Goal: Information Seeking & Learning: Learn about a topic

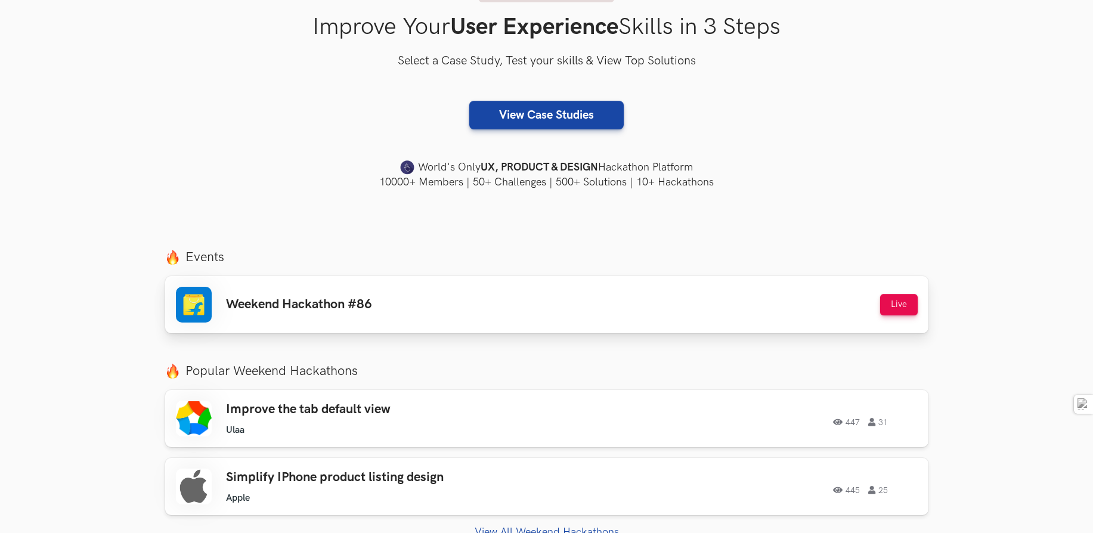
click at [338, 317] on div "Weekend Hackathon #86 Live" at bounding box center [547, 305] width 742 height 36
click at [152, 154] on section "Improve Your User Experience Skills in 3 Steps Select a Case Study, Test your s…" at bounding box center [546, 31] width 1093 height 415
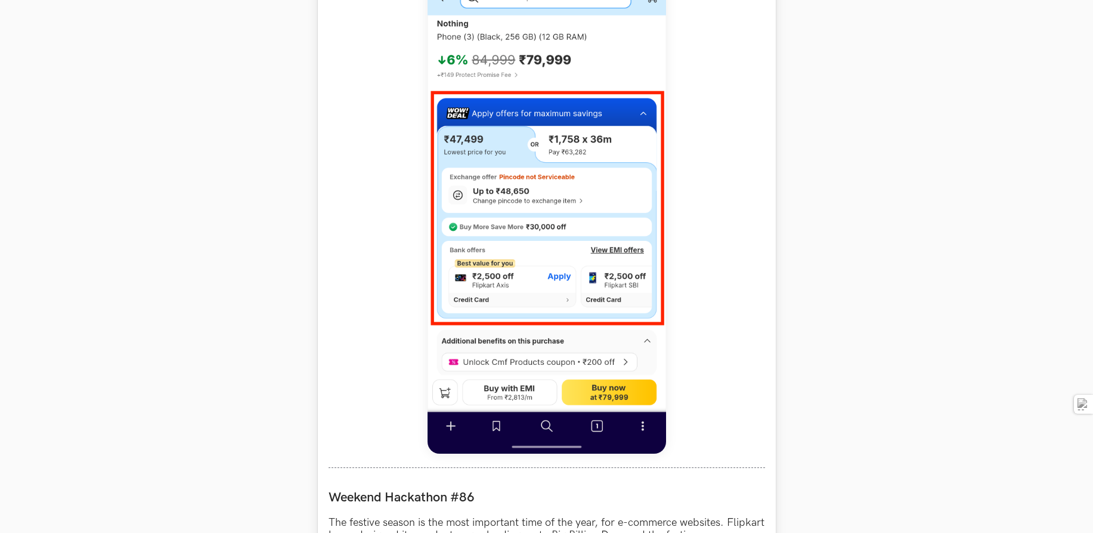
scroll to position [654, 0]
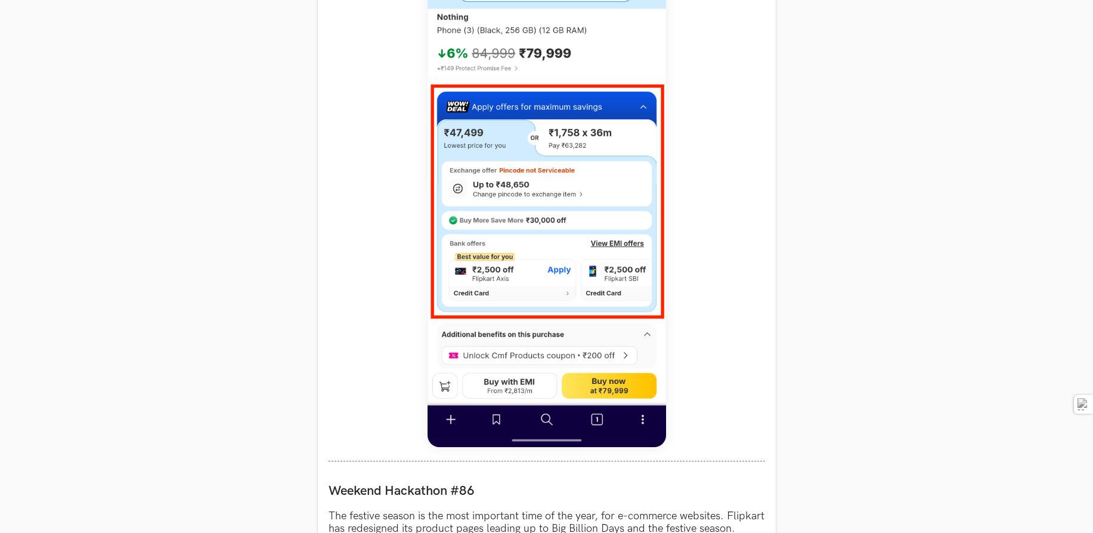
click at [300, 116] on section "Weekend Hackathons One screen, one product, one weekend Use your design chops t…" at bounding box center [546, 357] width 1093 height 1941
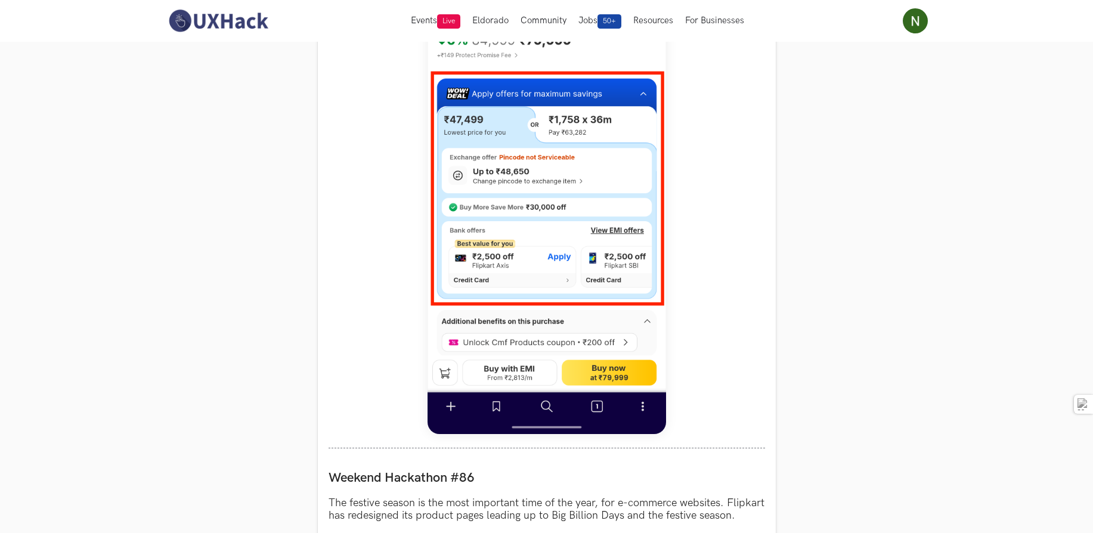
scroll to position [0, 0]
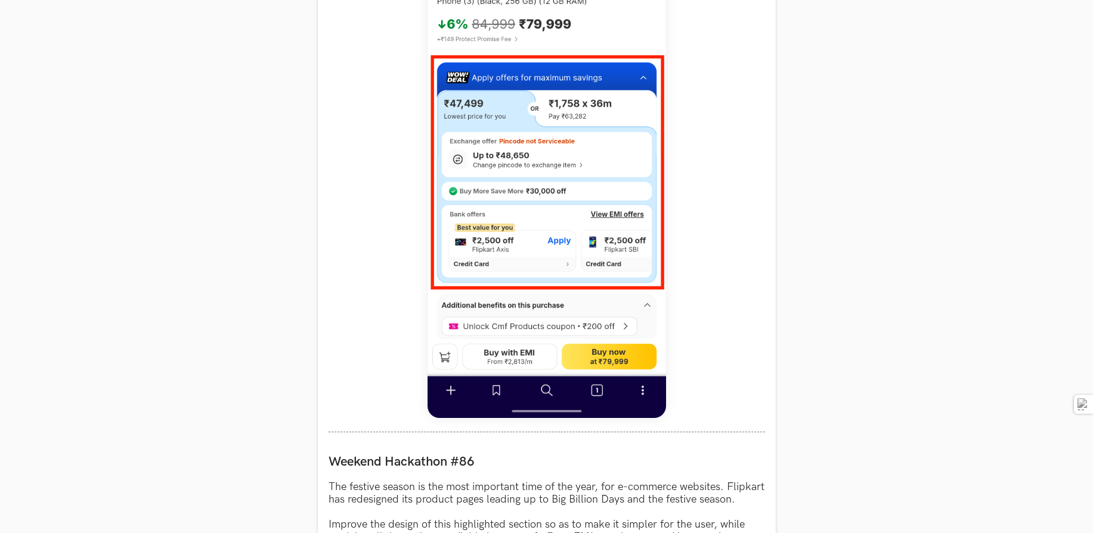
scroll to position [689, 0]
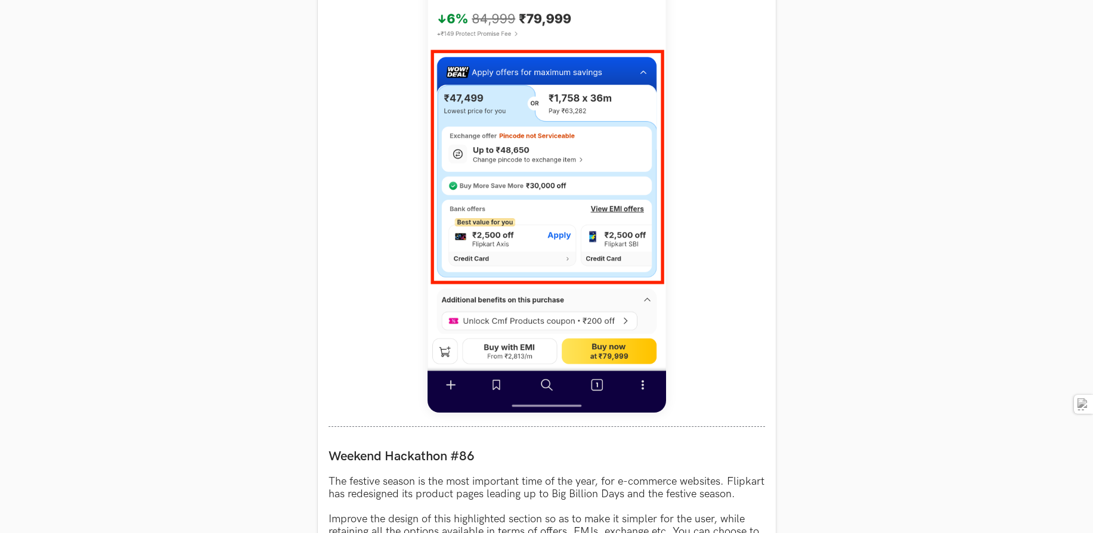
click at [175, 259] on section "Weekend Hackathons One screen, one product, one weekend Use your design chops t…" at bounding box center [546, 323] width 1093 height 1941
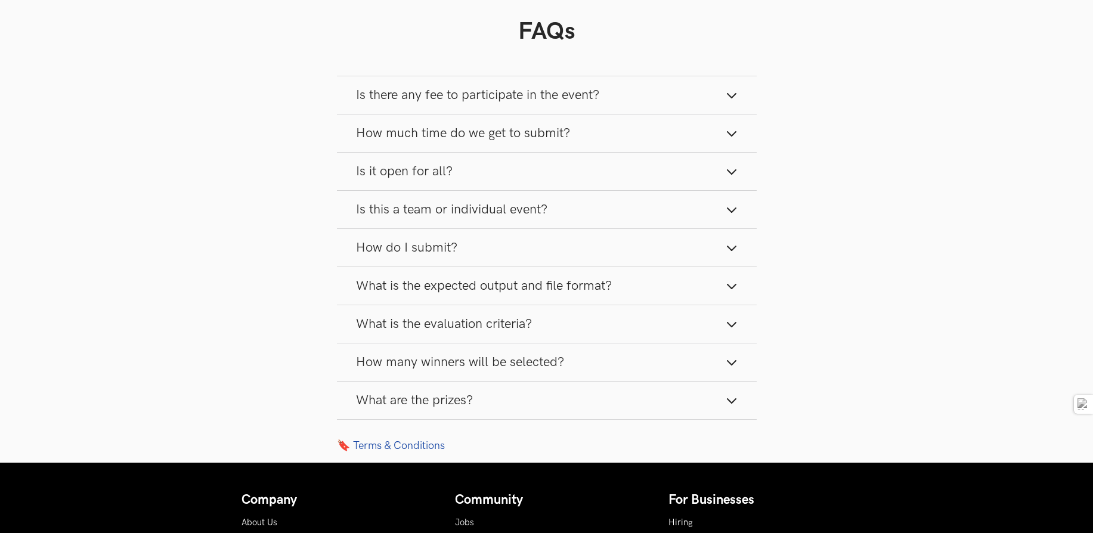
scroll to position [1525, 0]
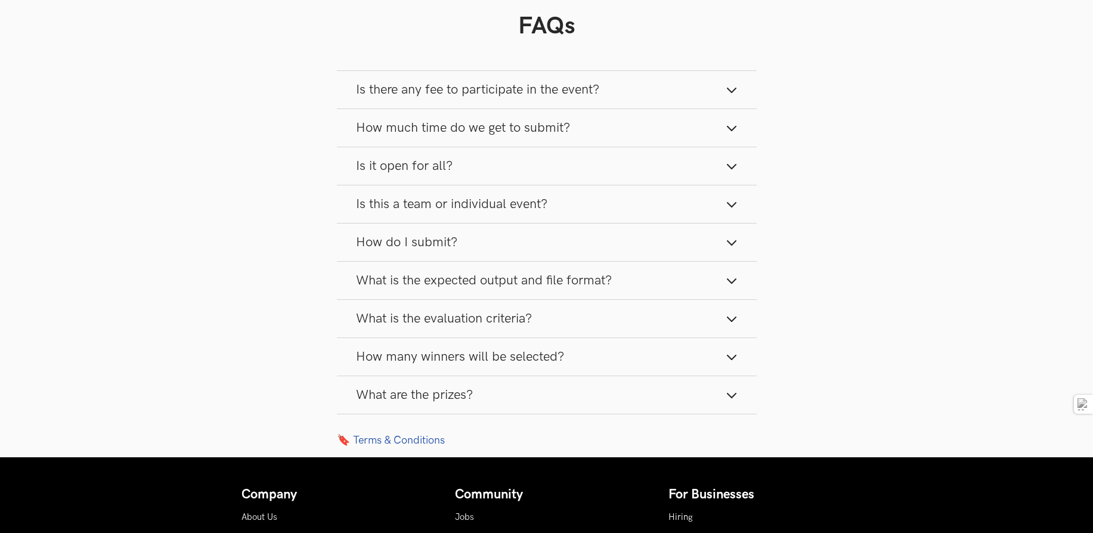
click at [443, 289] on span "What is the expected output and file format?" at bounding box center [484, 281] width 256 height 16
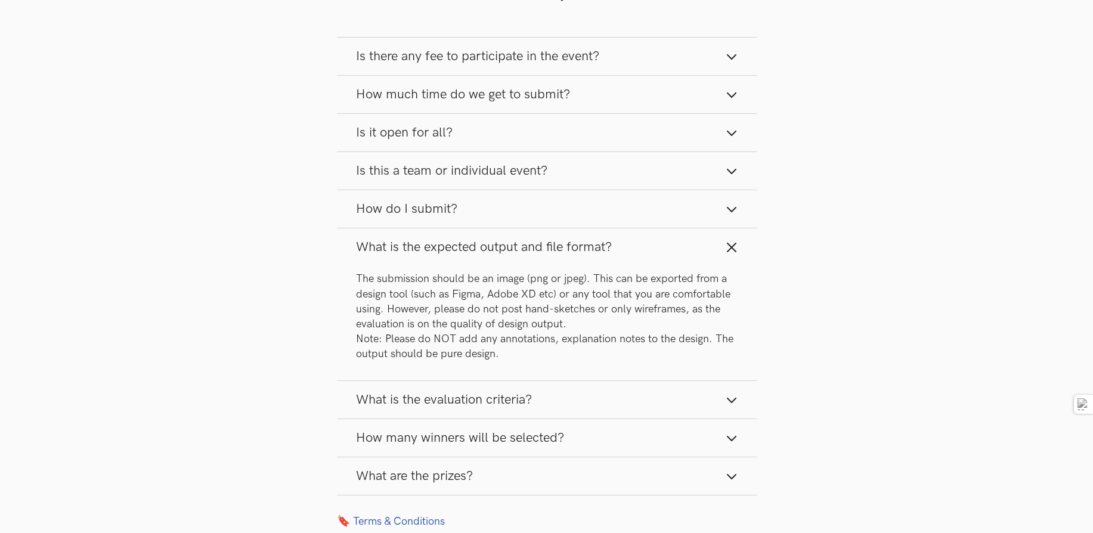
scroll to position [1559, 0]
click at [431, 255] on span "What is the expected output and file format?" at bounding box center [484, 247] width 256 height 16
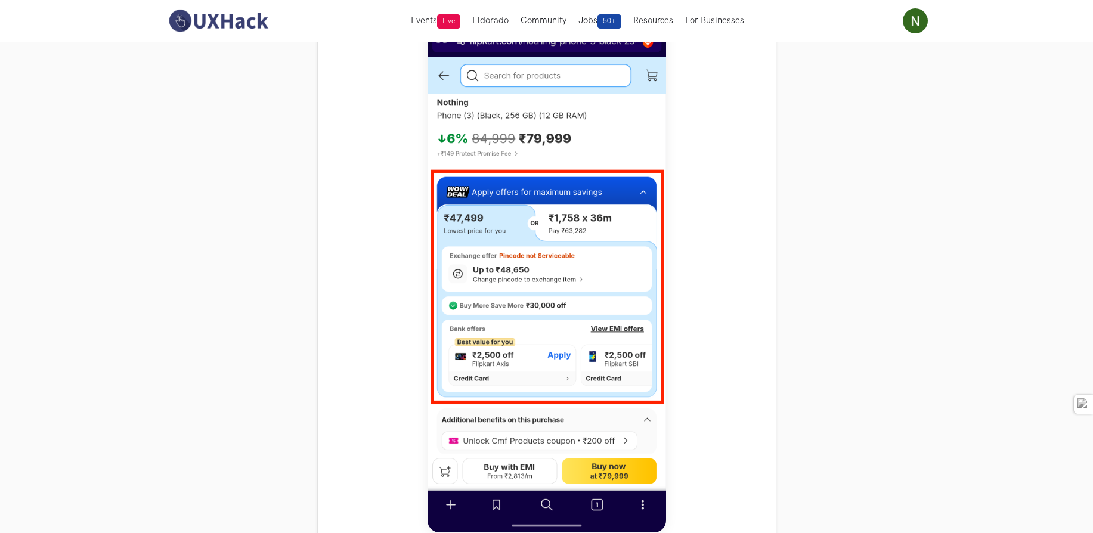
scroll to position [568, 0]
